Goal: Information Seeking & Learning: Learn about a topic

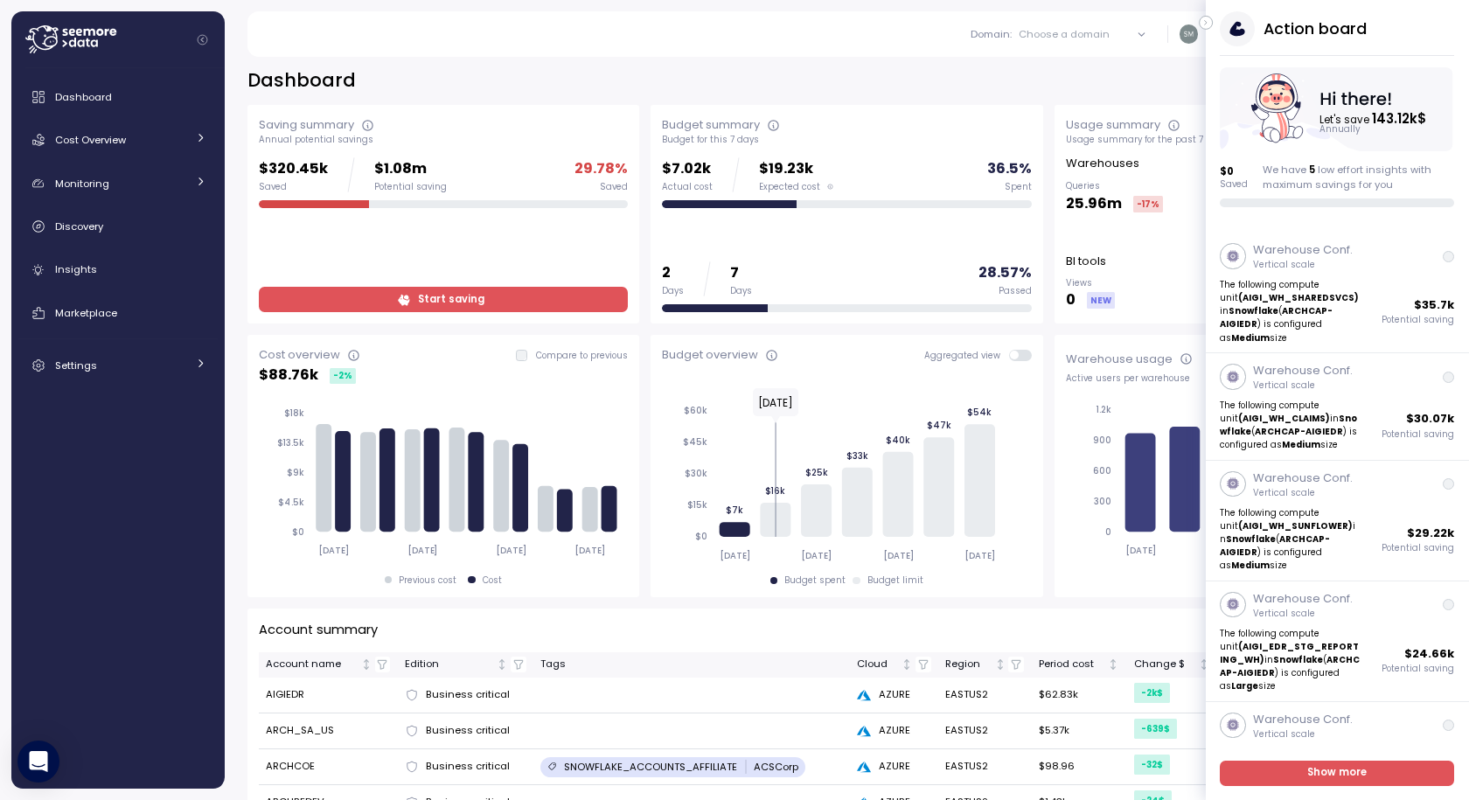
click at [453, 82] on div "**********" at bounding box center [846, 80] width 1199 height 25
drag, startPoint x: 265, startPoint y: 161, endPoint x: 328, endPoint y: 164, distance: 63.0
click at [328, 164] on div "$320.45k Saved $1.08m Potential saving" at bounding box center [353, 174] width 188 height 35
click at [347, 170] on div "$320.45k Saved $1.08m Potential saving" at bounding box center [353, 174] width 188 height 35
click at [616, 65] on div "**********" at bounding box center [847, 422] width 1244 height 755
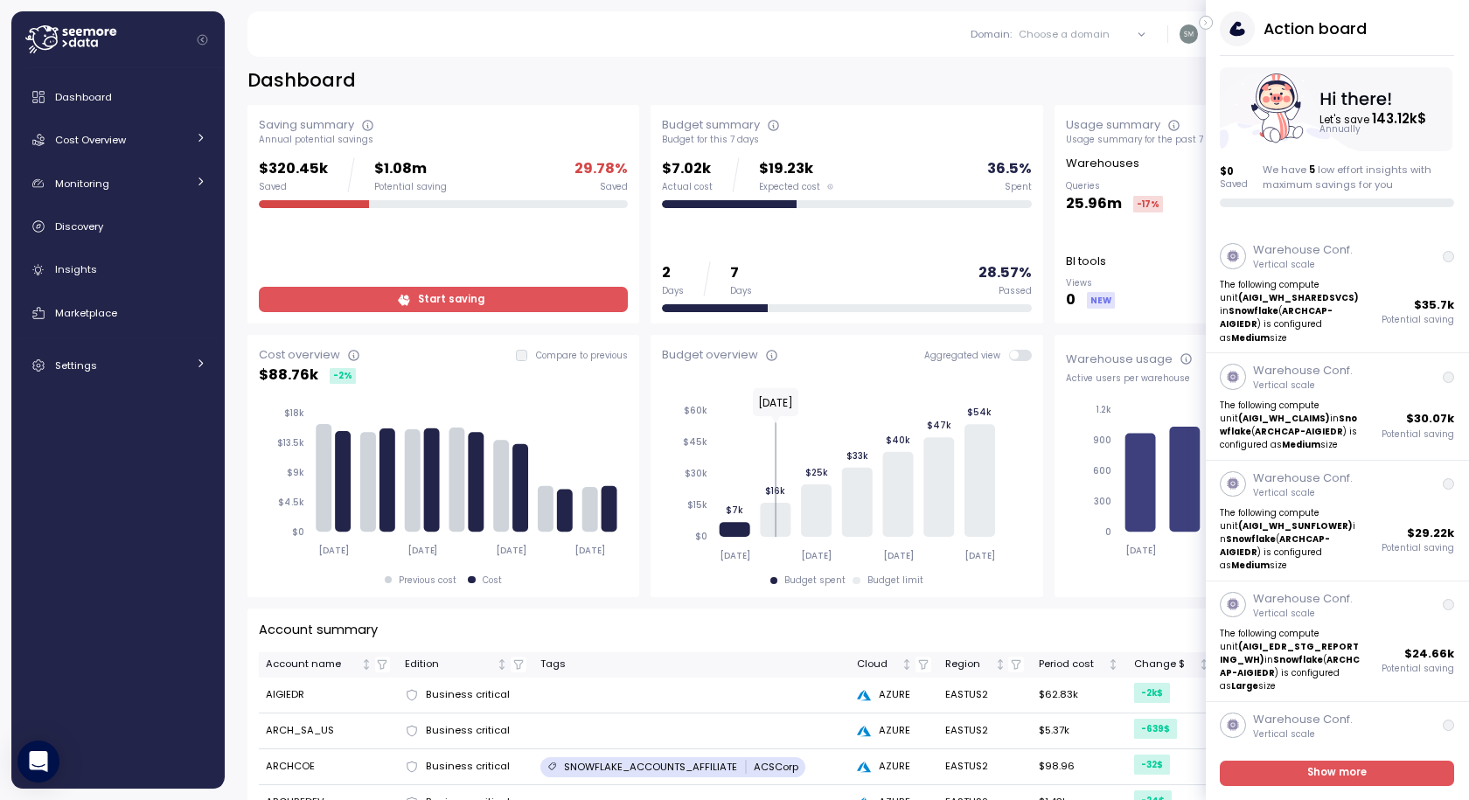
click at [1205, 23] on icon "button" at bounding box center [1206, 23] width 2 height 4
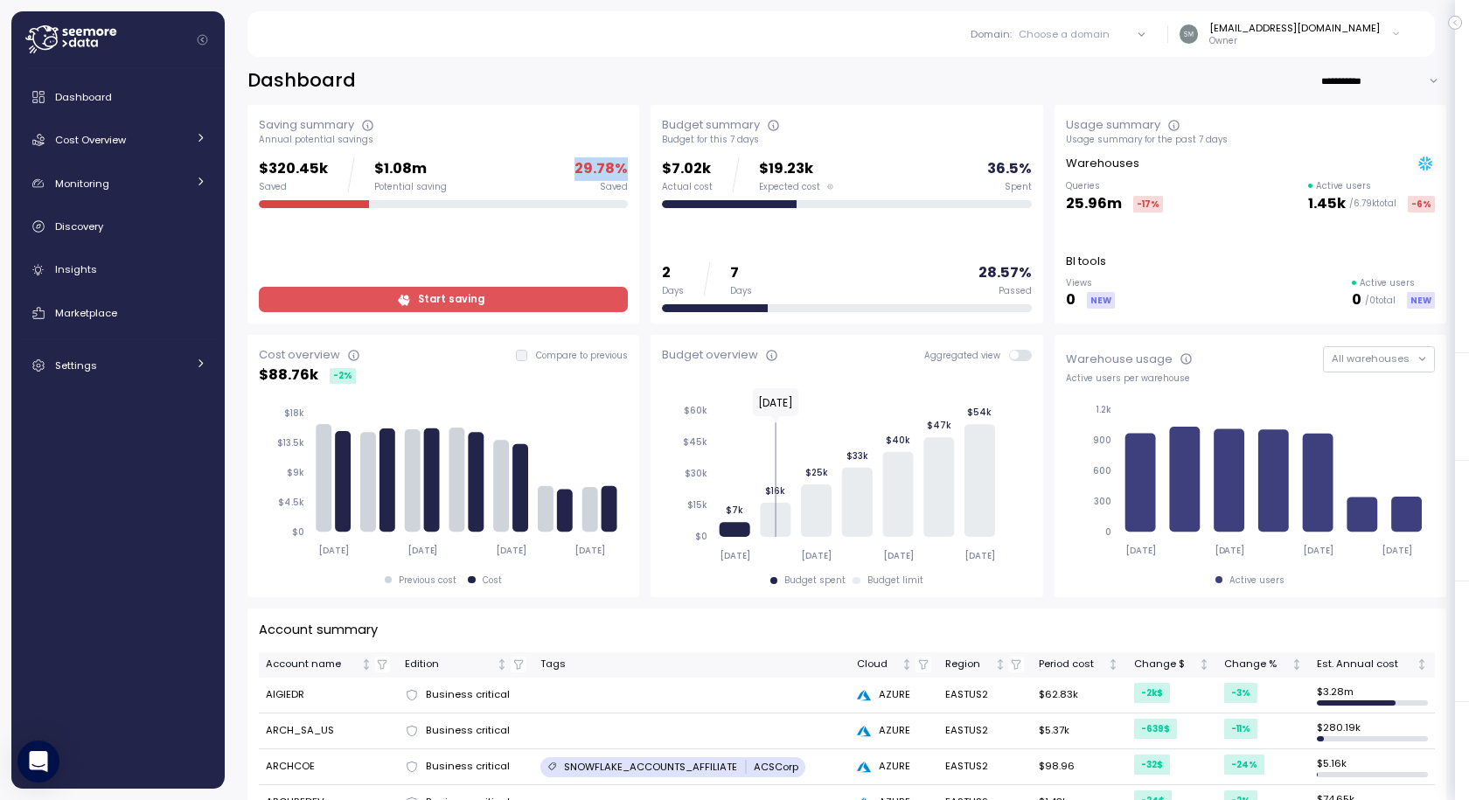
drag, startPoint x: 576, startPoint y: 171, endPoint x: 623, endPoint y: 168, distance: 47.3
click at [623, 168] on p "29.78 %" at bounding box center [600, 169] width 53 height 24
drag, startPoint x: 261, startPoint y: 167, endPoint x: 333, endPoint y: 168, distance: 72.6
click at [333, 168] on div "$320.45k Saved $1.08m Potential saving" at bounding box center [353, 174] width 188 height 35
click at [1321, 82] on input "**********" at bounding box center [1383, 80] width 126 height 25
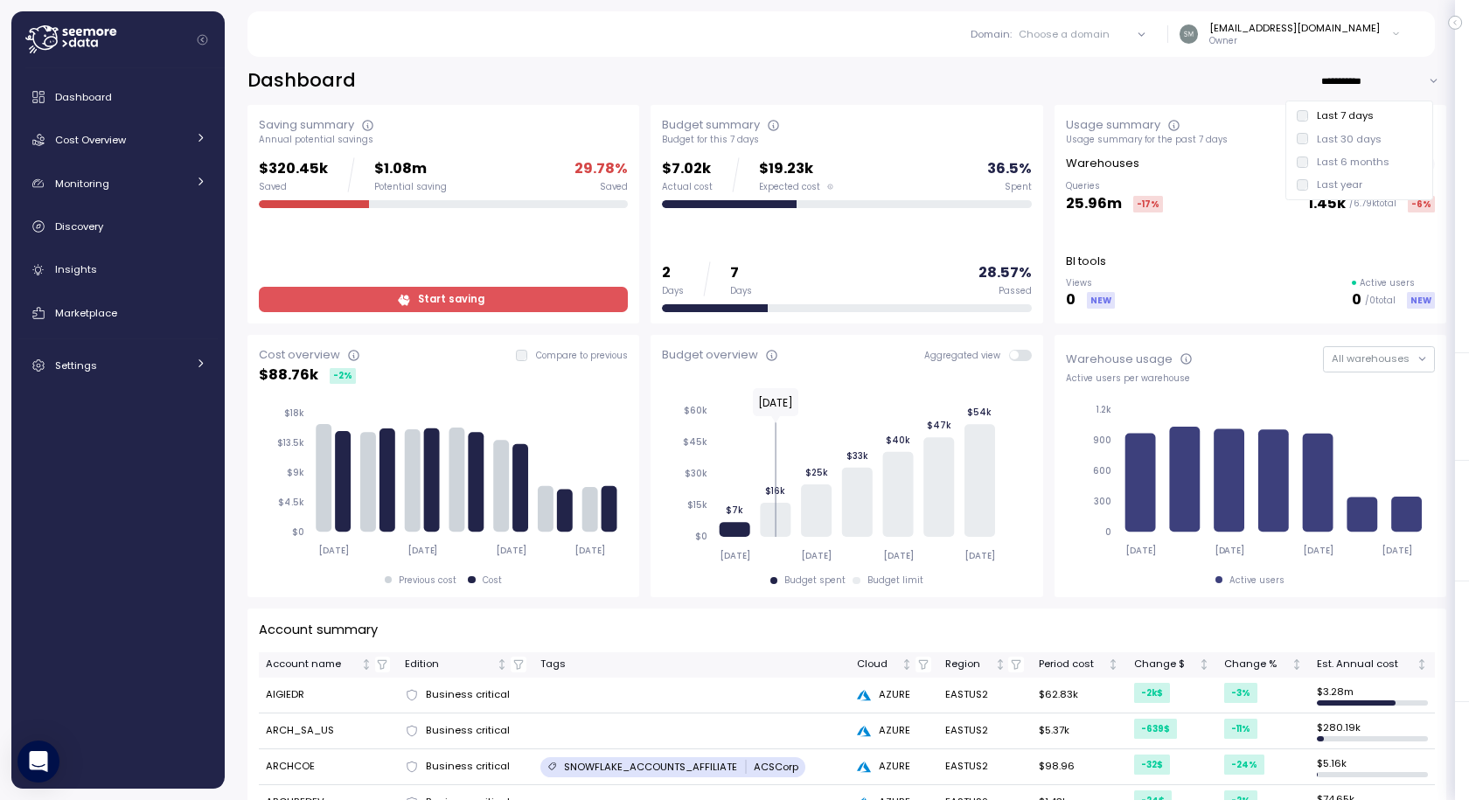
click at [1320, 80] on input "**********" at bounding box center [1383, 80] width 126 height 25
click at [1059, 38] on div "Choose a domain" at bounding box center [1064, 34] width 91 height 14
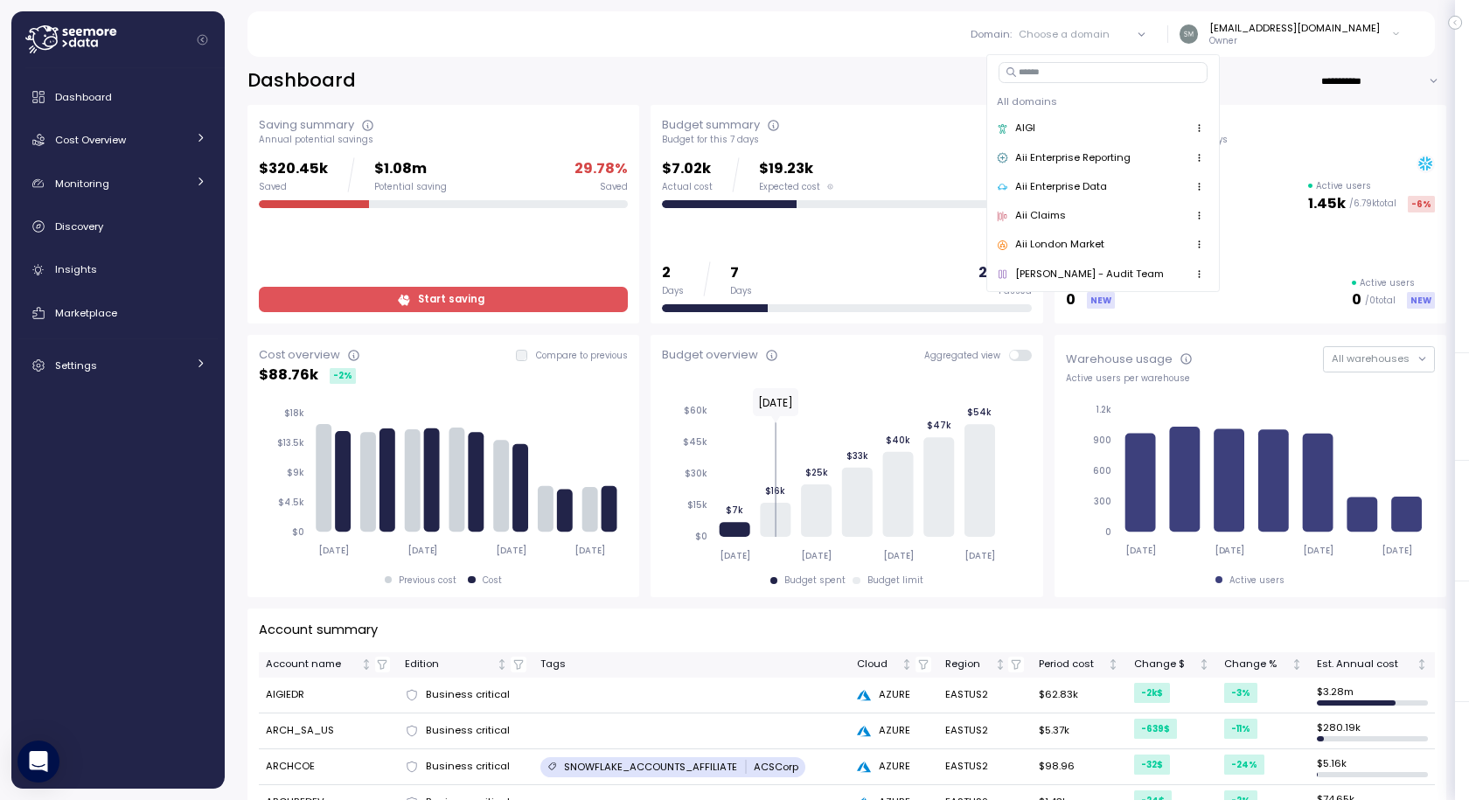
click at [1023, 126] on div "AIGI" at bounding box center [1025, 129] width 20 height 16
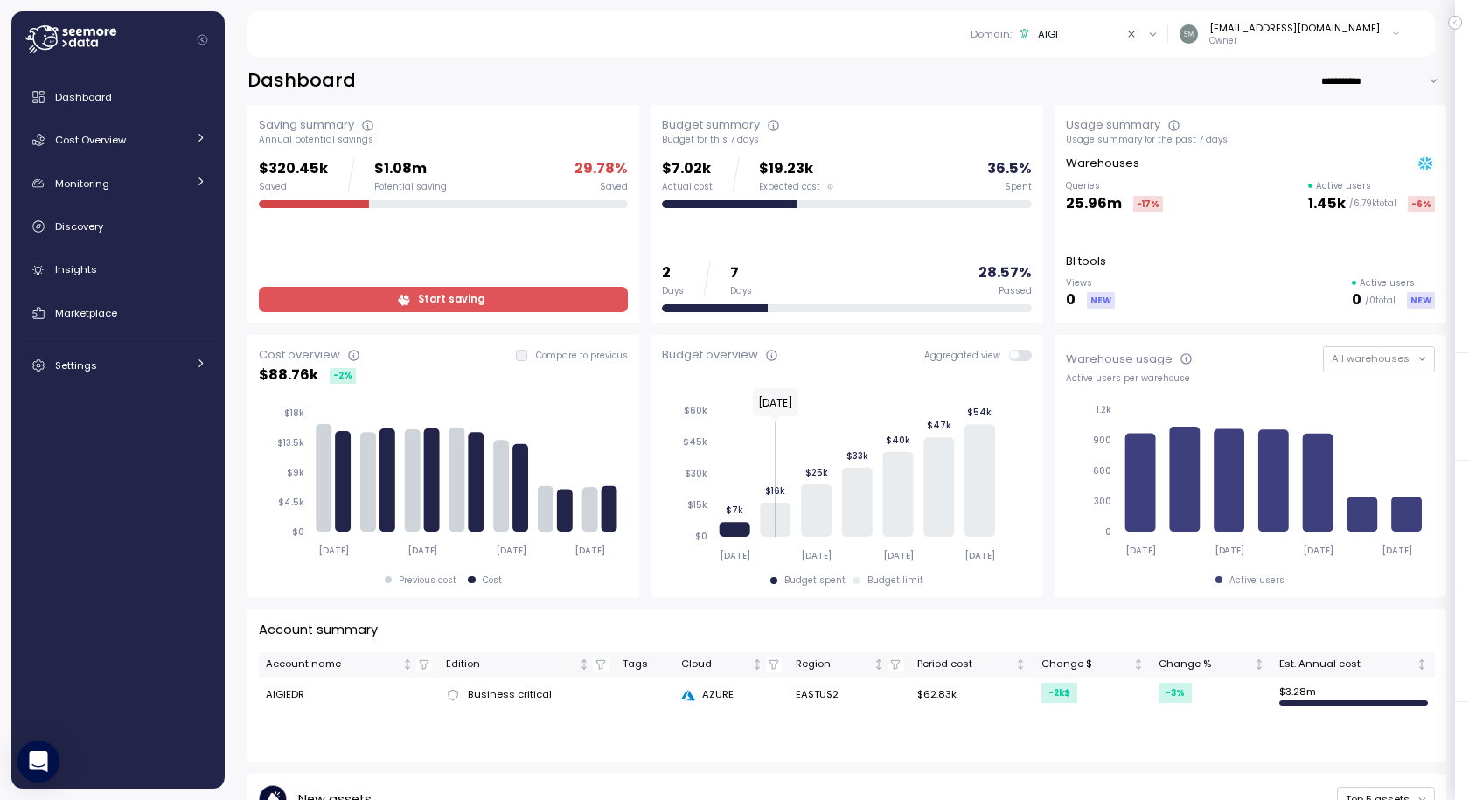
click at [1066, 204] on p "25.96m" at bounding box center [1094, 204] width 56 height 24
click at [1138, 35] on icon "Clear value" at bounding box center [1131, 34] width 11 height 11
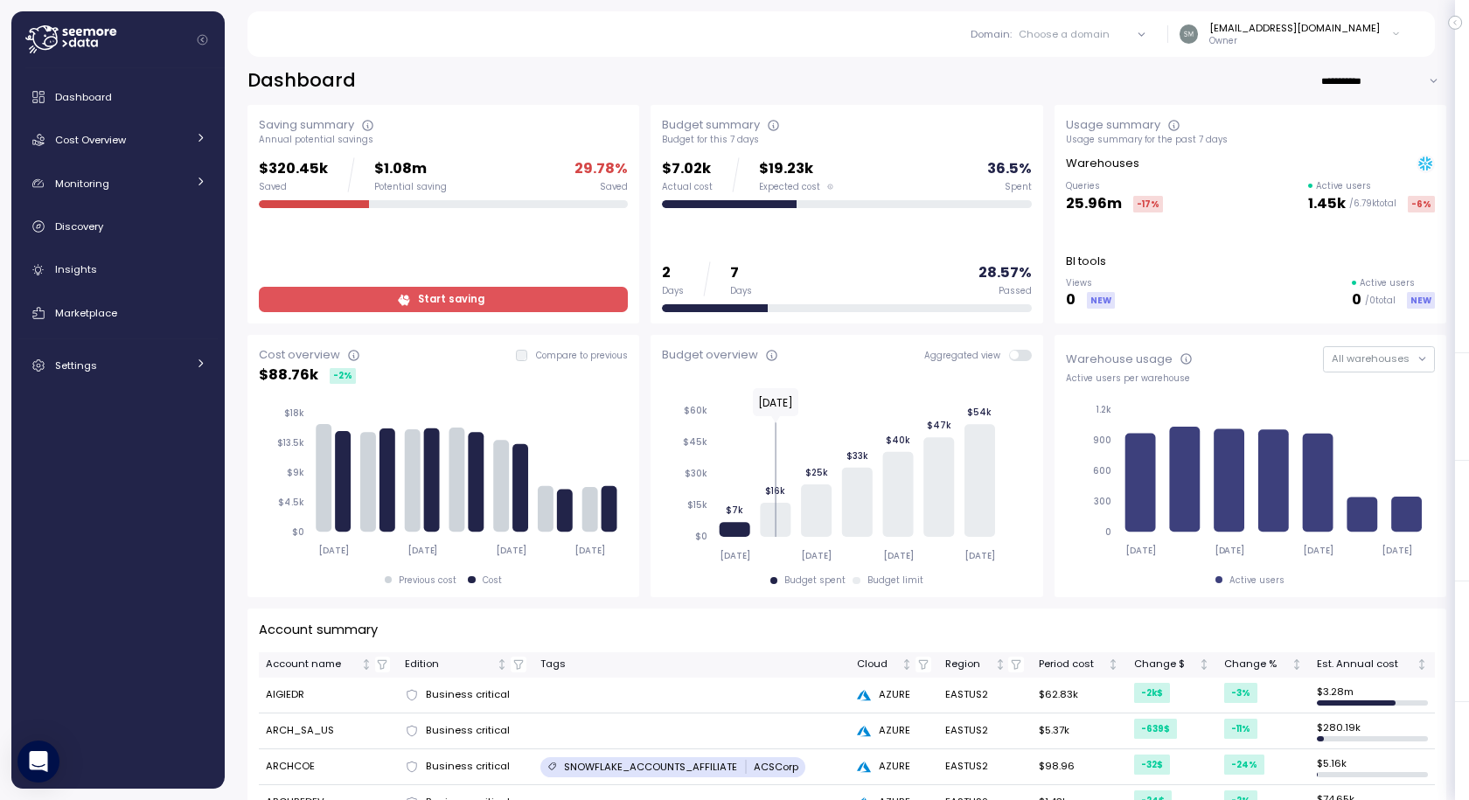
click at [1084, 37] on div "Choose a domain" at bounding box center [1064, 34] width 91 height 14
click at [1118, 163] on div "Aii Enterprise Reporting" at bounding box center [1072, 158] width 115 height 16
click at [930, 41] on div "Domain : Aii Enterprise Reporting All domains AIGI Aii Enterprise Reporting Aii…" at bounding box center [840, 33] width 1145 height 45
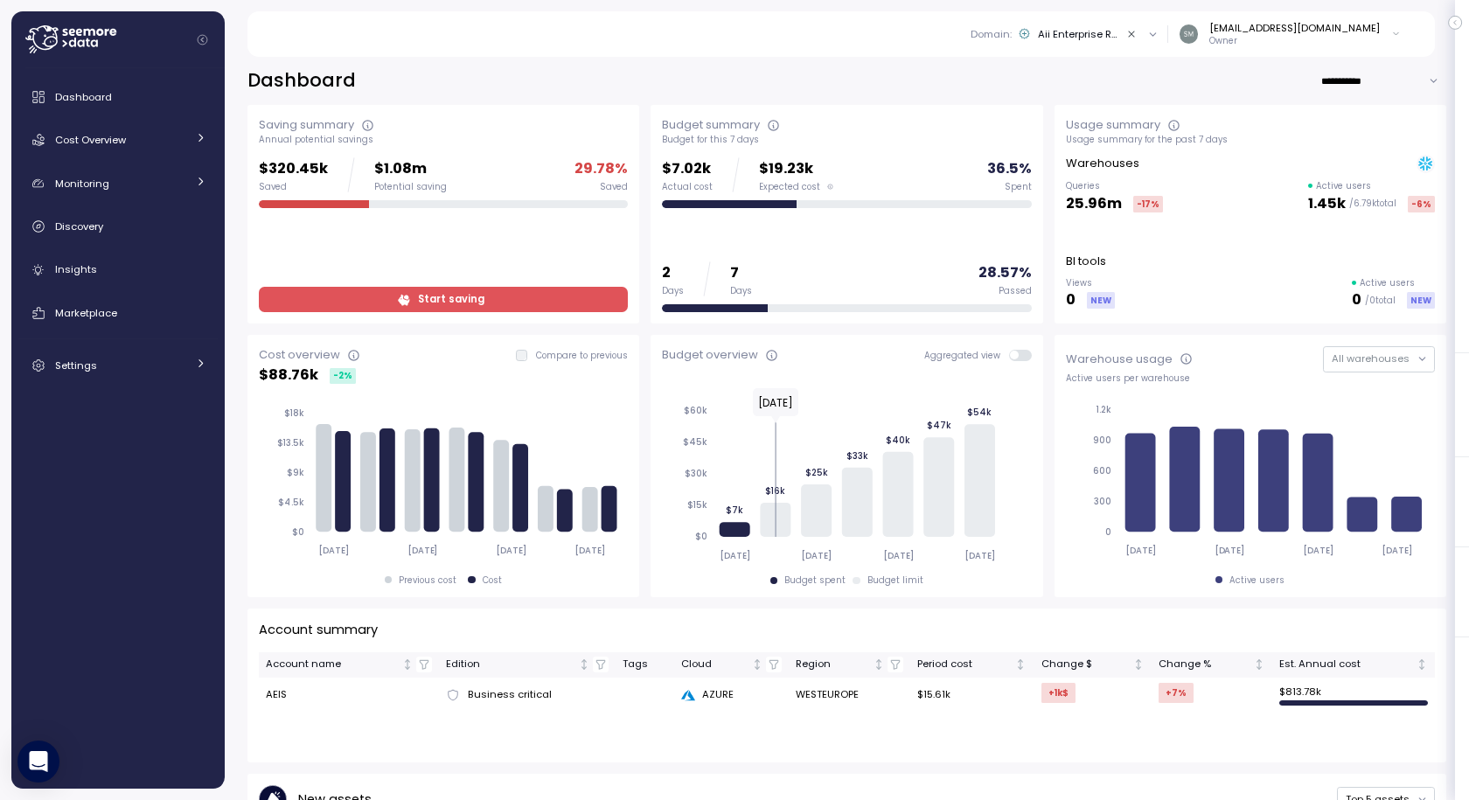
click at [1159, 34] on icon at bounding box center [1152, 34] width 11 height 11
click at [1026, 124] on div "AIGI" at bounding box center [1025, 129] width 20 height 16
click at [1106, 30] on div "Domain : AIGI" at bounding box center [1044, 34] width 146 height 14
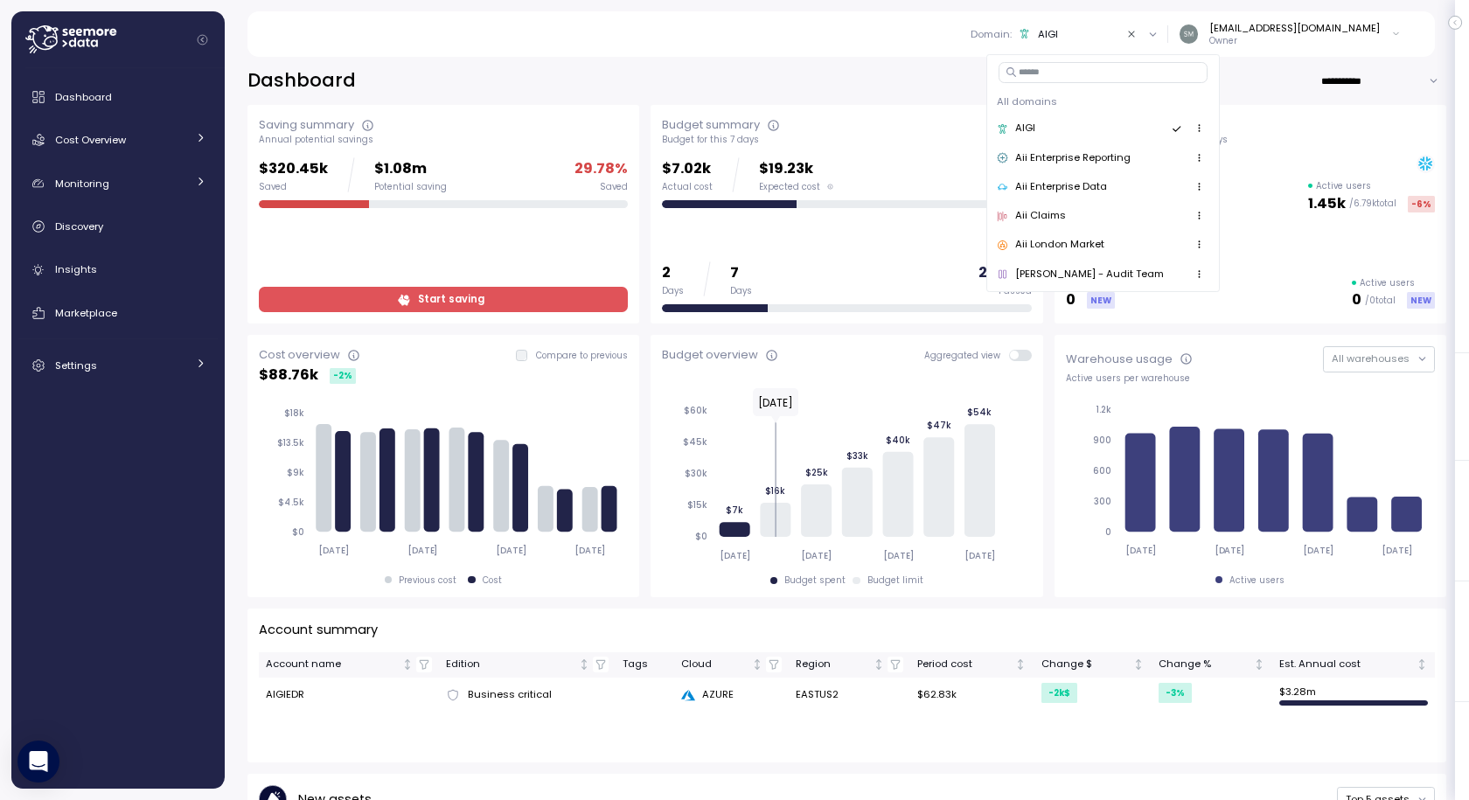
click at [1081, 254] on div "Aii London Market" at bounding box center [1103, 245] width 212 height 21
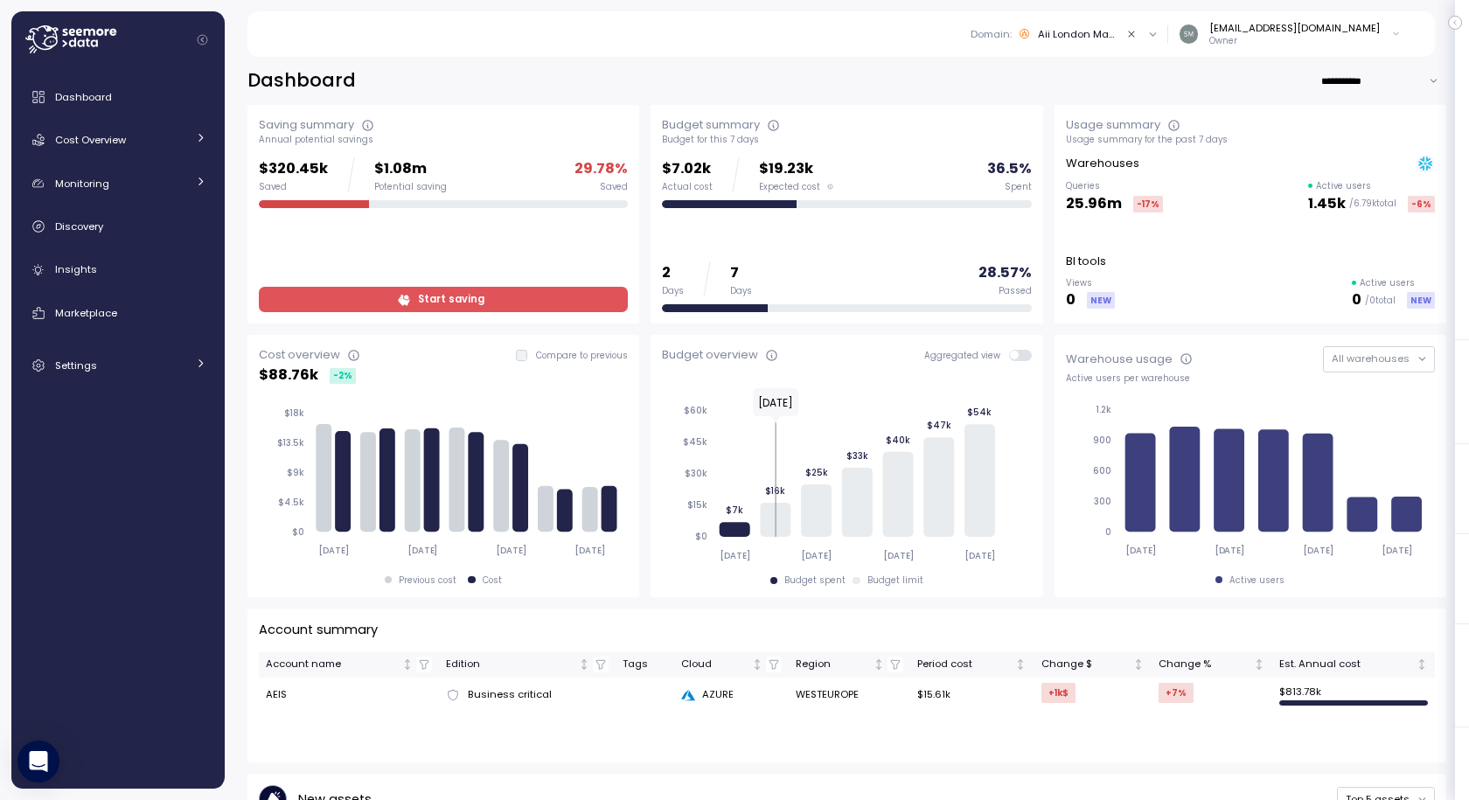
click at [440, 299] on span "Start saving" at bounding box center [451, 300] width 66 height 24
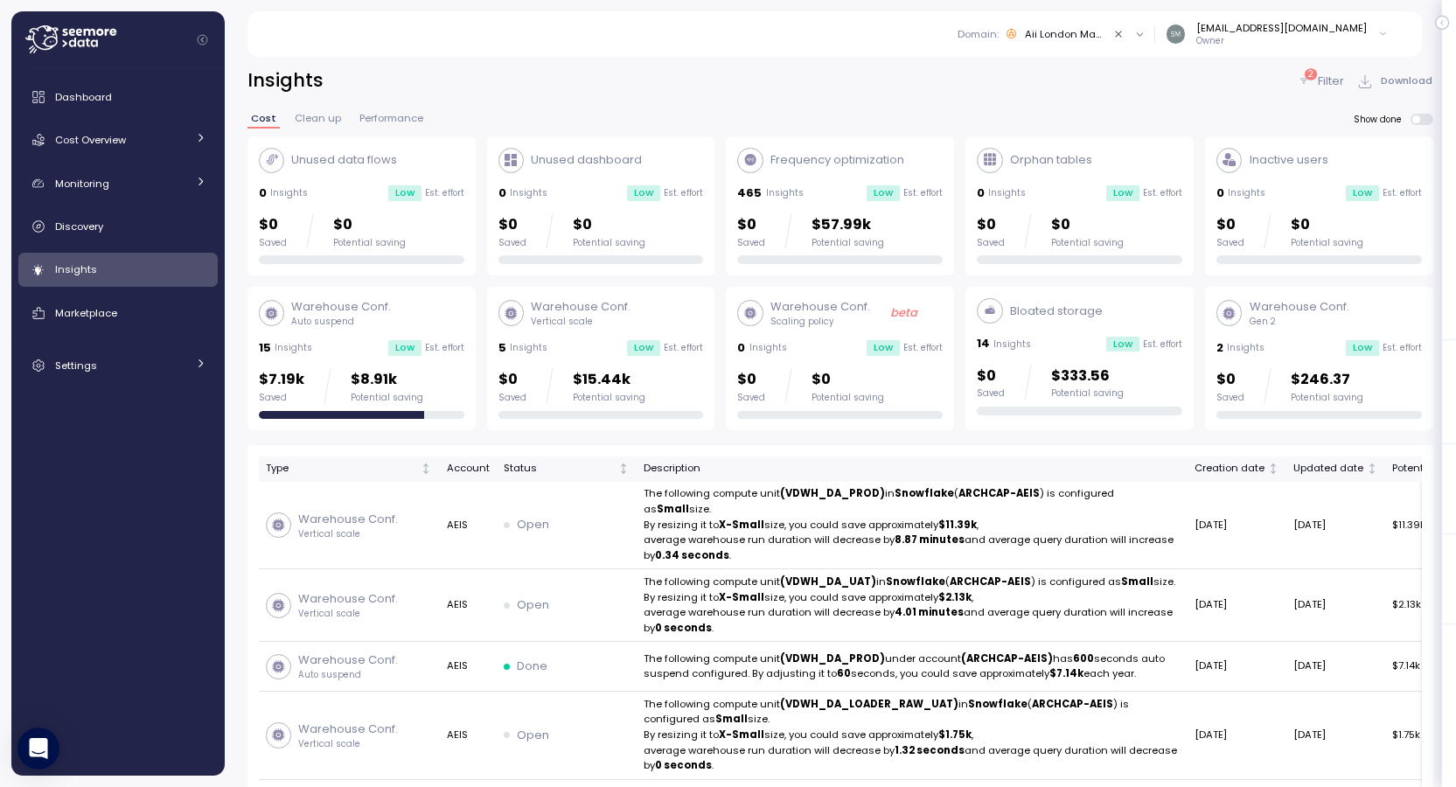
drag, startPoint x: 855, startPoint y: 281, endPoint x: 777, endPoint y: 61, distance: 232.8
click at [777, 61] on div "Insights 2 Filter Download Cost Clean up Performance Show done Unused data flow…" at bounding box center [840, 415] width 1231 height 741
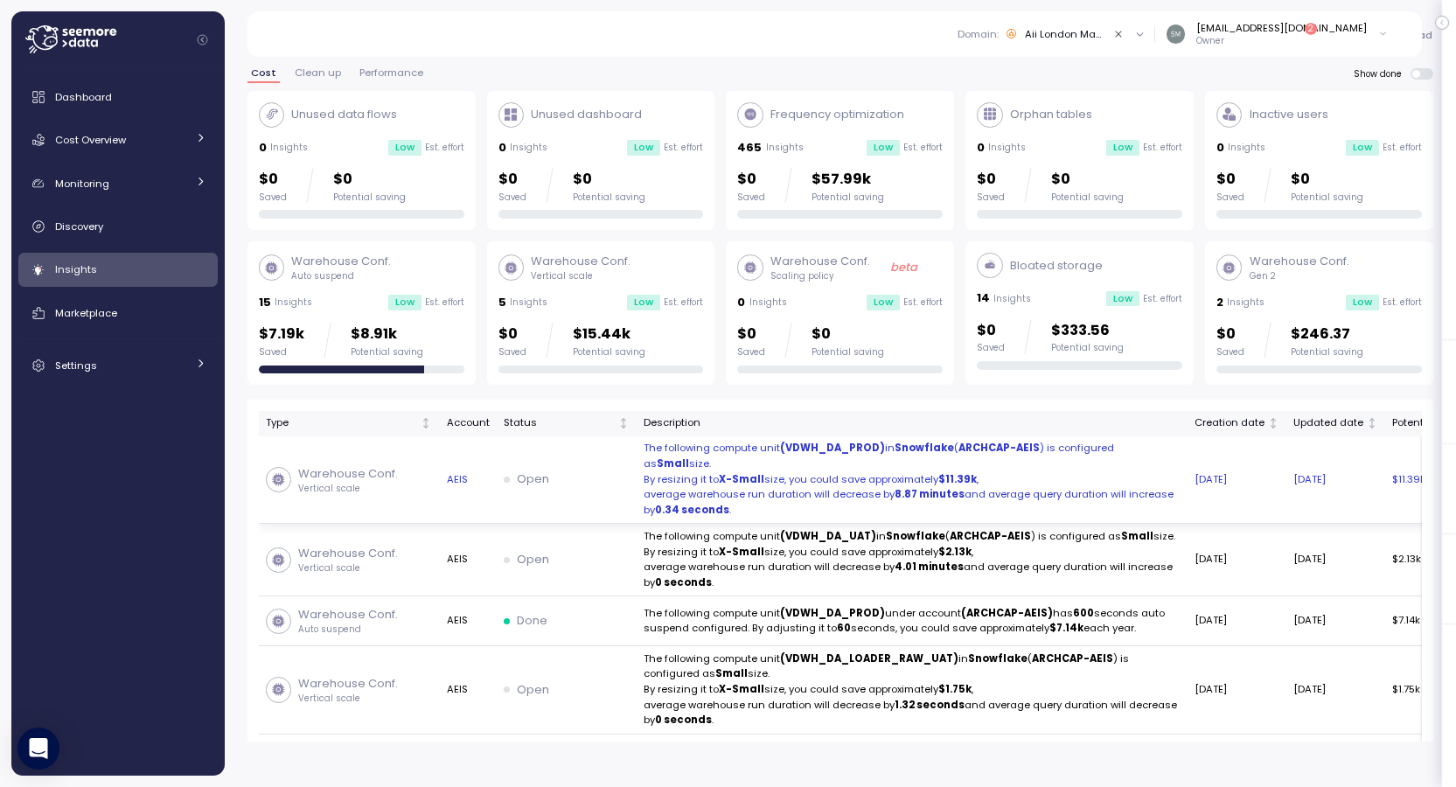
click at [806, 472] on p "By resizing it to X-Small size, you could save approximately $11.39k ," at bounding box center [912, 480] width 537 height 16
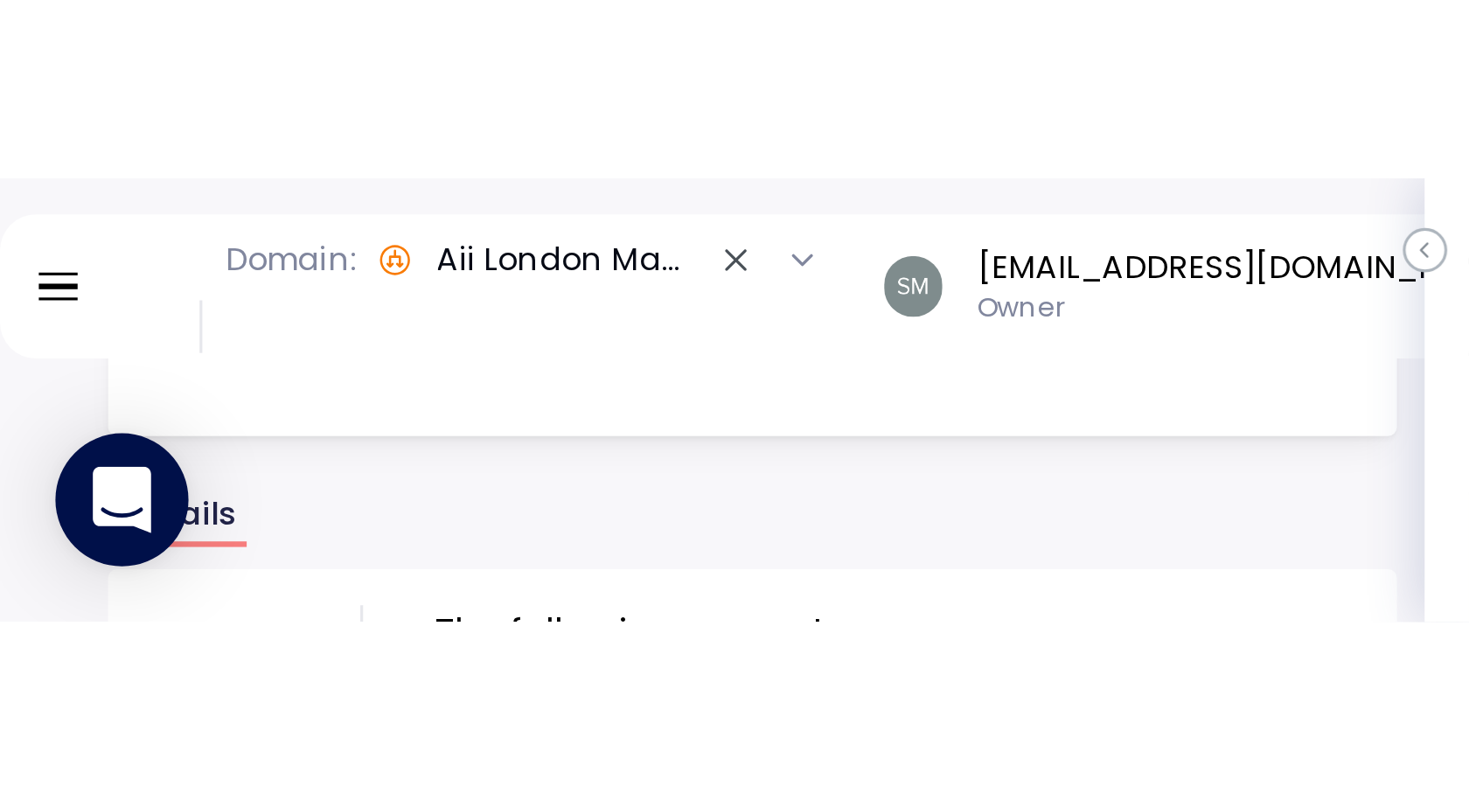
scroll to position [111, 0]
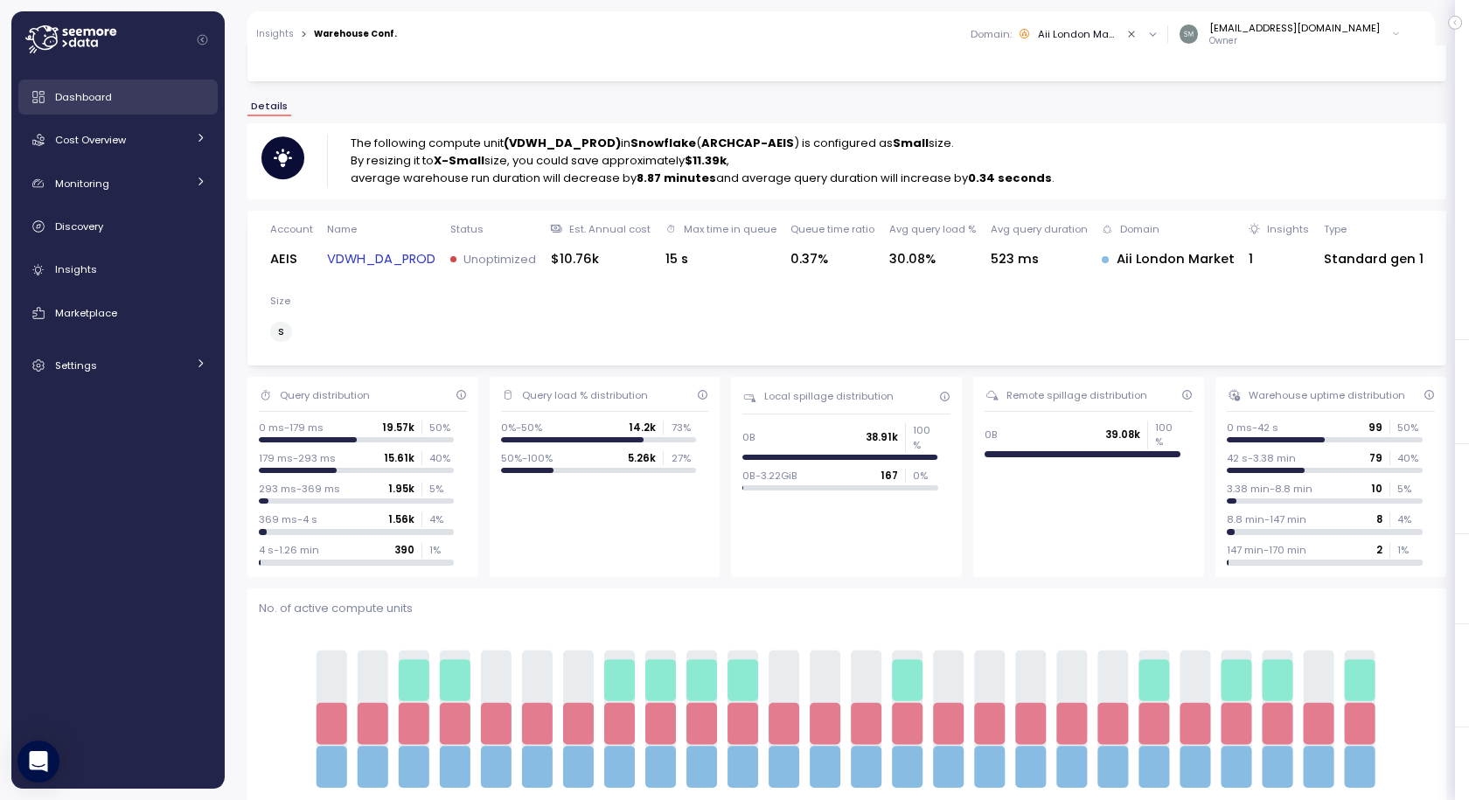
click at [85, 90] on span "Dashboard" at bounding box center [83, 97] width 57 height 14
